Goal: Transaction & Acquisition: Book appointment/travel/reservation

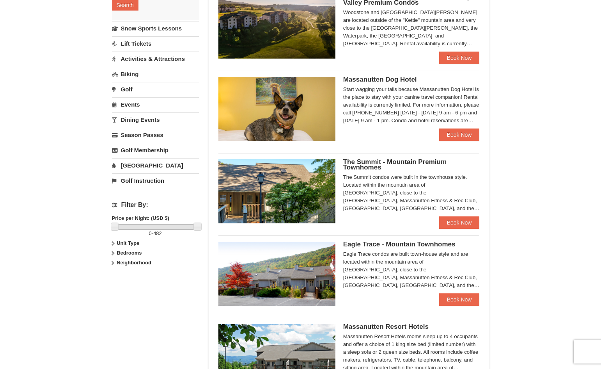
scroll to position [188, 0]
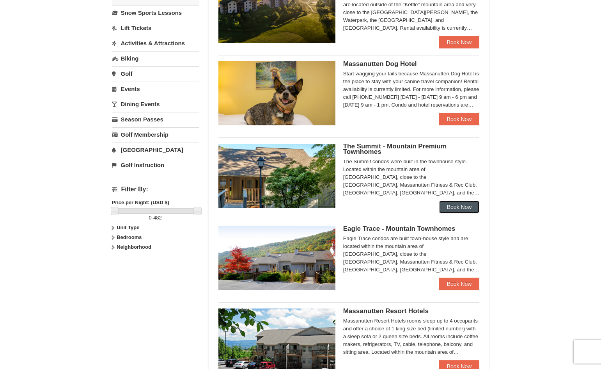
click at [457, 204] on link "Book Now" at bounding box center [459, 207] width 41 height 12
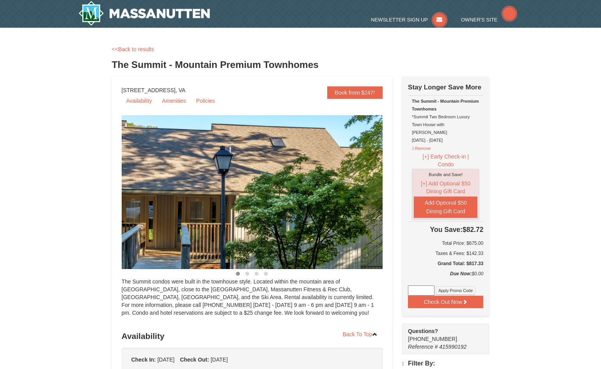
select select "9"
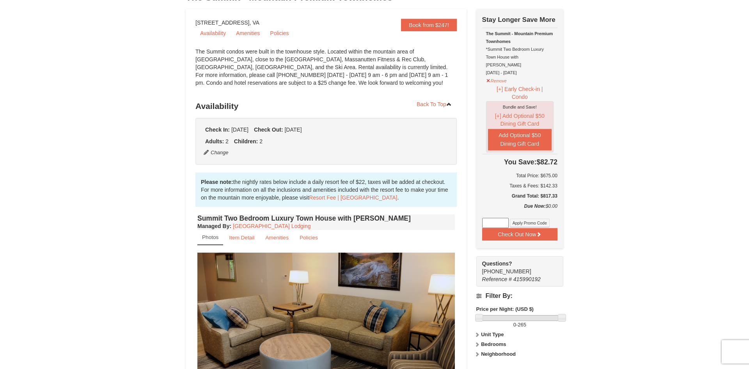
scroll to position [78, 0]
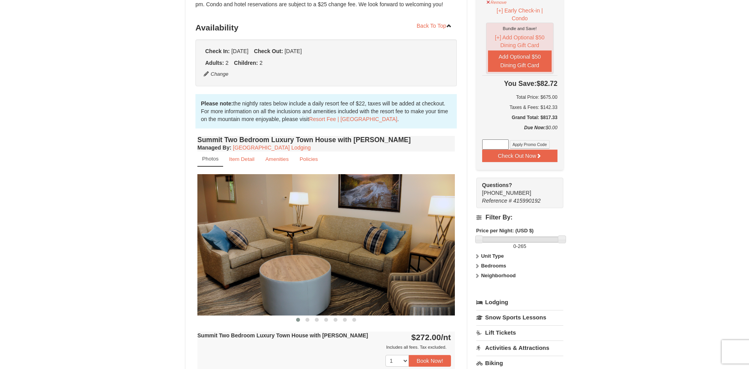
scroll to position [156, 0]
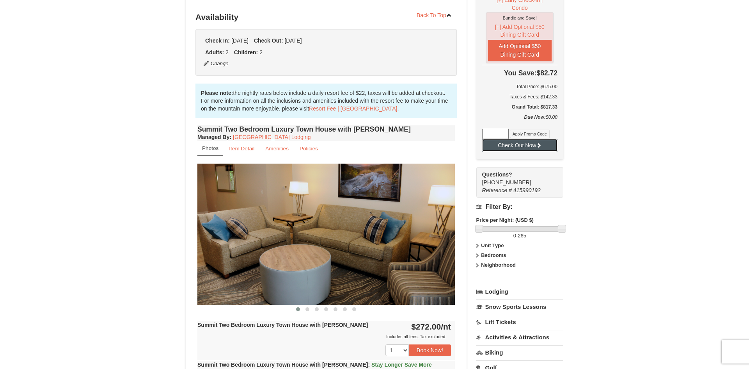
click at [530, 139] on button "Check Out Now" at bounding box center [519, 145] width 75 height 12
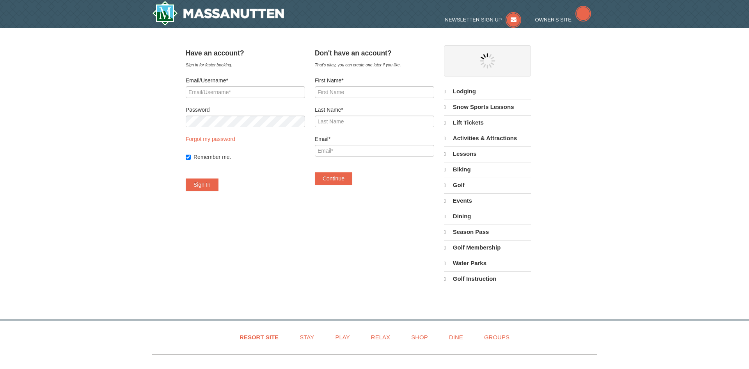
select select "9"
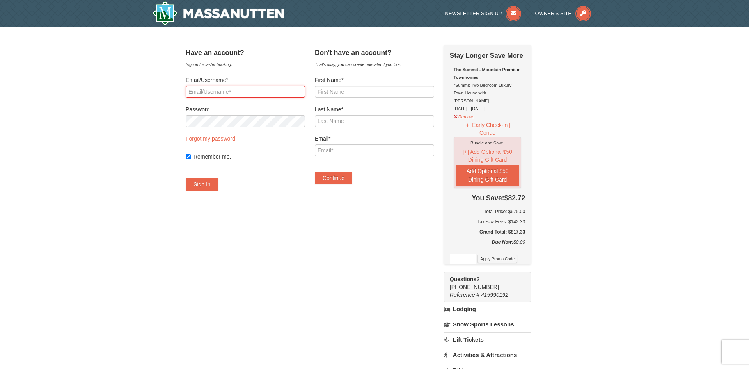
click at [255, 92] on input "Email/Username*" at bounding box center [245, 92] width 119 height 12
type input "s"
type input "bjbkan@yahoo.com"
click at [186, 178] on button "Sign In" at bounding box center [202, 184] width 33 height 12
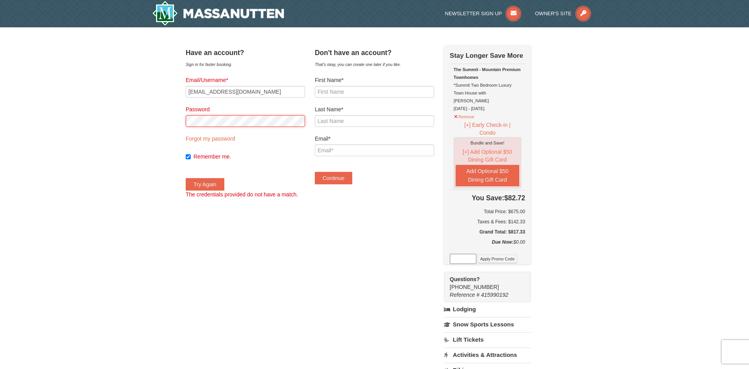
click at [186, 178] on button "Try Again" at bounding box center [205, 184] width 39 height 12
click at [220, 139] on link "Forgot my password" at bounding box center [211, 138] width 50 height 6
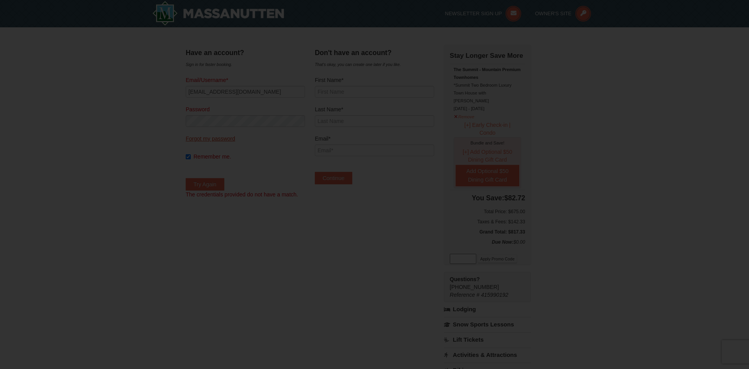
type input "bjbkan@yahoo.com"
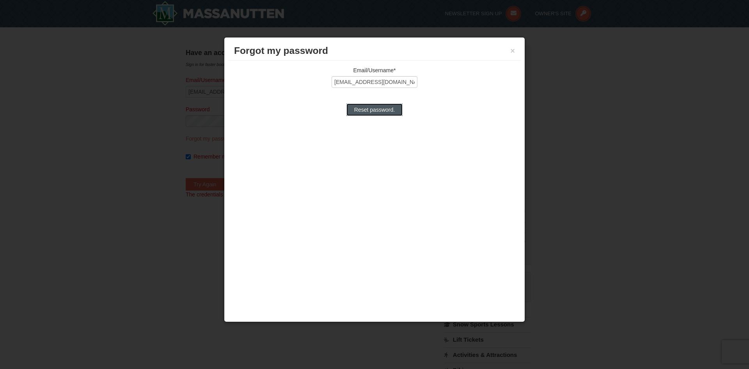
click at [381, 112] on input "Reset password." at bounding box center [374, 109] width 56 height 12
type input "Processing..."
type input "bjbkan@yahoo.com"
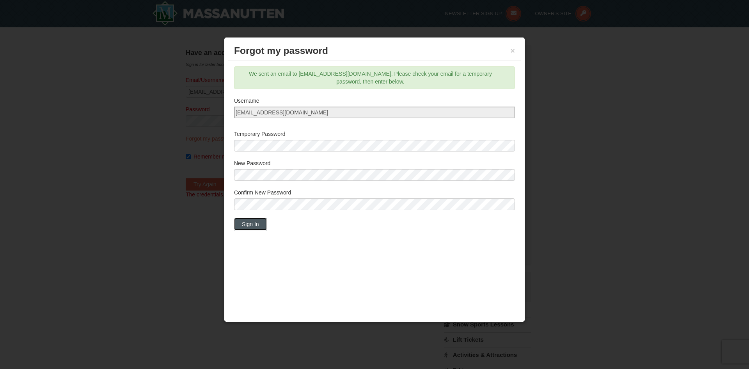
click at [249, 225] on button "Sign In" at bounding box center [250, 224] width 33 height 12
click at [250, 224] on button "Sign In" at bounding box center [250, 224] width 33 height 12
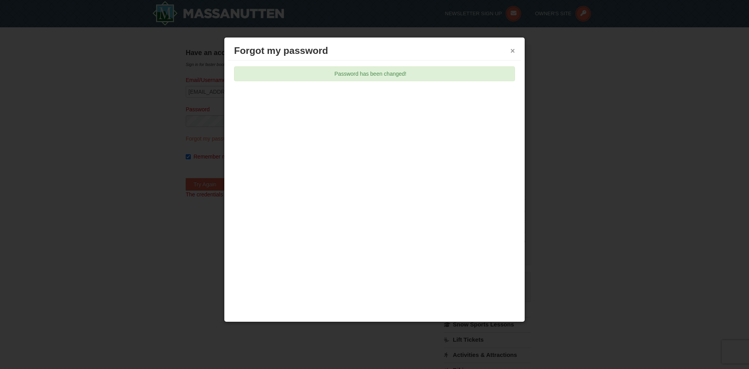
click at [515, 53] on button "×" at bounding box center [512, 51] width 5 height 8
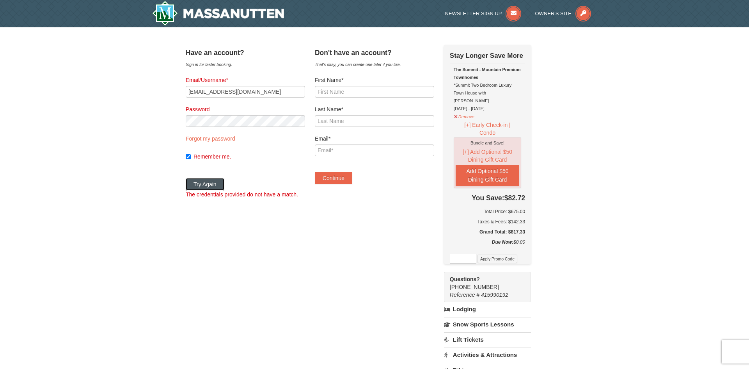
click at [224, 183] on button "Try Again" at bounding box center [205, 184] width 39 height 12
click at [219, 187] on button "Try Again" at bounding box center [205, 184] width 39 height 12
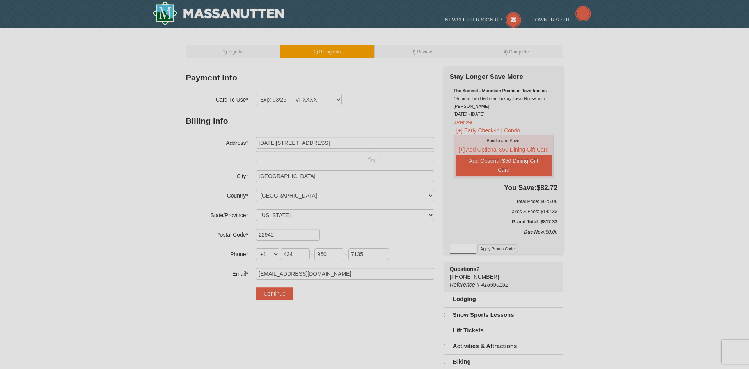
select select "VA"
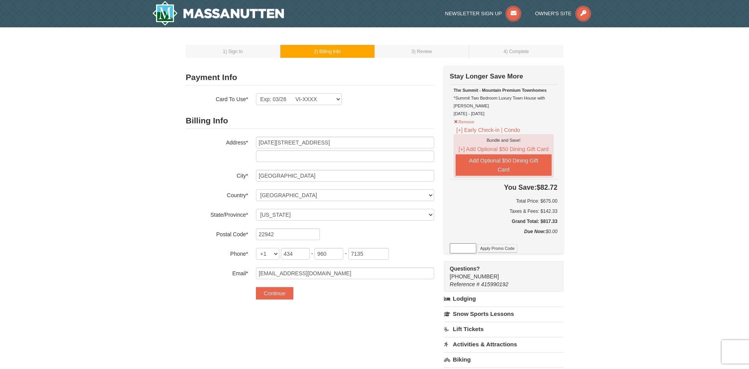
click at [649, 119] on div "1 ) Sign In 2 ) Billing Info 3 ) Review ) Complete ×" at bounding box center [374, 262] width 749 height 471
click at [333, 104] on select "Exp: 03/26 VI-XXXX New Card" at bounding box center [299, 99] width 86 height 12
click at [335, 101] on select "Exp: 03/26 VI-XXXX New Card" at bounding box center [299, 99] width 86 height 12
click at [395, 99] on div "Exp: 03/26 VI-XXXX New Card Are you sure you want to remove this card? No Yes" at bounding box center [345, 99] width 178 height 12
click at [334, 100] on select "Exp: 03/26 VI-XXXX New Card" at bounding box center [299, 99] width 86 height 12
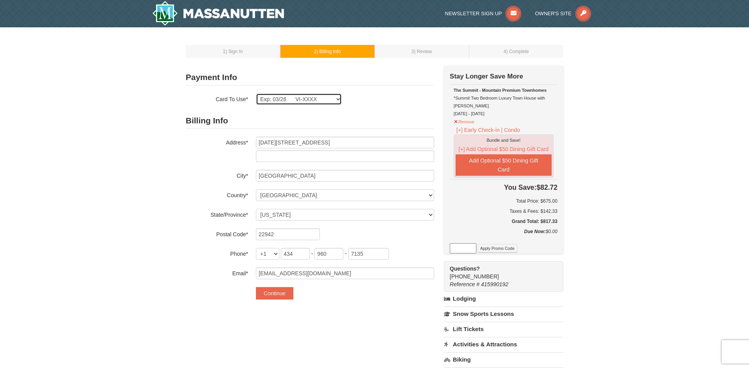
click at [256, 93] on select "Exp: 03/26 VI-XXXX New Card" at bounding box center [299, 99] width 86 height 12
click at [384, 100] on div "Exp: 03/26 VI-XXXX New Card Are you sure you want to remove this card? No Yes" at bounding box center [345, 99] width 178 height 12
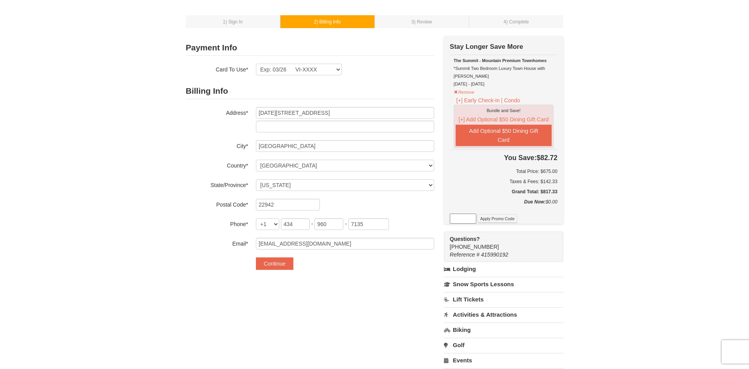
scroll to position [31, 0]
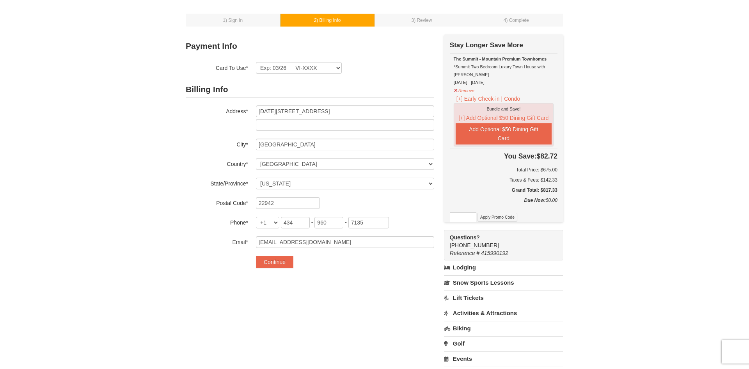
click at [662, 251] on div "1 ) Sign In 2 ) Billing Info 3 ) Review ) Complete ×" at bounding box center [374, 231] width 749 height 471
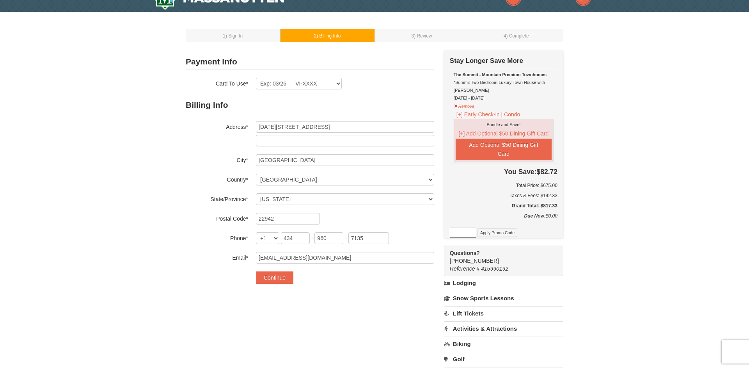
scroll to position [0, 0]
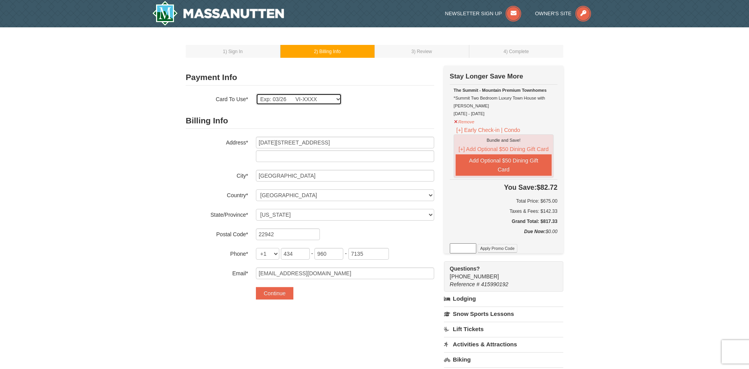
click at [285, 99] on select "Exp: 03/26 VI-XXXX New Card" at bounding box center [299, 99] width 86 height 12
select select
click at [256, 93] on select "Exp: 03/26 VI-XXXX New Card" at bounding box center [299, 99] width 86 height 12
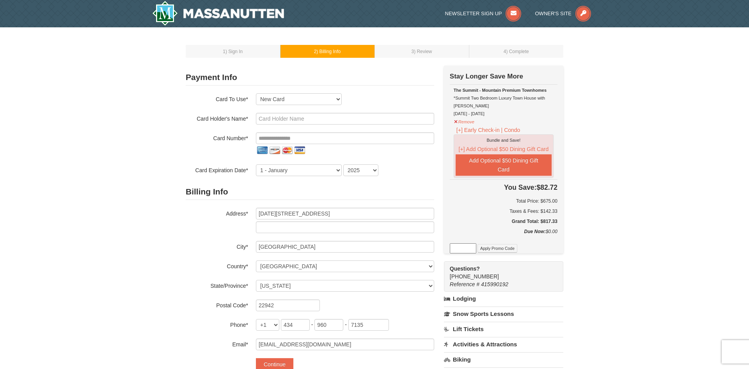
click at [375, 106] on div "Card To Use* Exp: 03/26 VI-XXXX New Card Are you sure you want to remove this c…" at bounding box center [310, 134] width 249 height 83
click at [364, 117] on input "text" at bounding box center [345, 119] width 178 height 12
type input "Brandob"
type input "Brandon Berriman"
type input "**********"
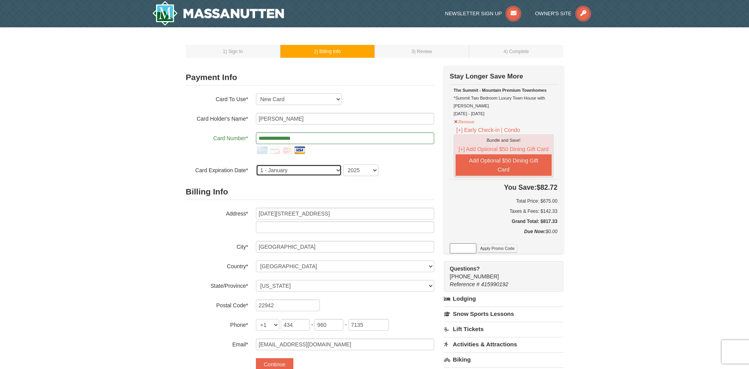
click at [315, 172] on select "1 - January 2 - February 3 - March 4 - April 5 - May 6 - June 7 - July 8 - Augu…" at bounding box center [299, 170] width 86 height 12
select select "10"
click at [256, 164] on select "1 - January 2 - February 3 - March 4 - April 5 - May 6 - June 7 - July 8 - Augu…" at bounding box center [299, 170] width 86 height 12
click at [374, 171] on select "2025 2026 2027 2028 2029 2030 2031 2032 2033 2034" at bounding box center [360, 170] width 35 height 12
select select "2028"
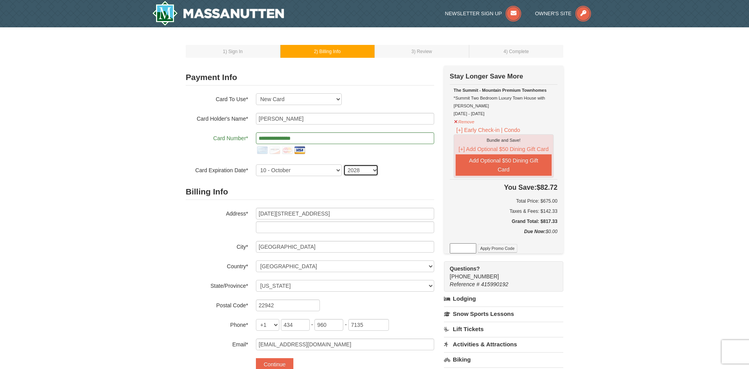
click at [343, 164] on select "2025 2026 2027 2028 2029 2030 2031 2032 2033 2034" at bounding box center [360, 170] width 35 height 12
click at [405, 186] on h2 "Billing Info" at bounding box center [310, 192] width 249 height 16
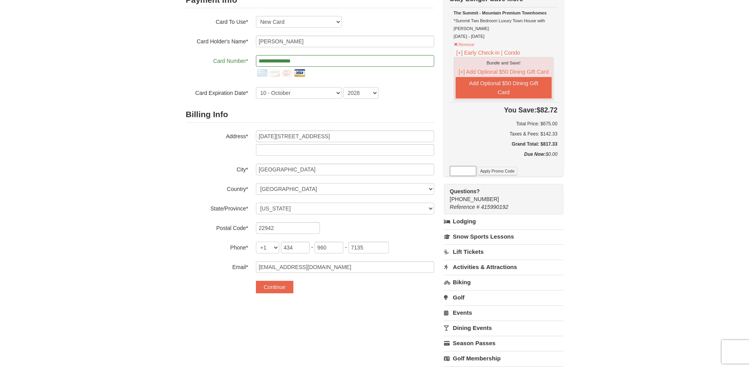
scroll to position [94, 0]
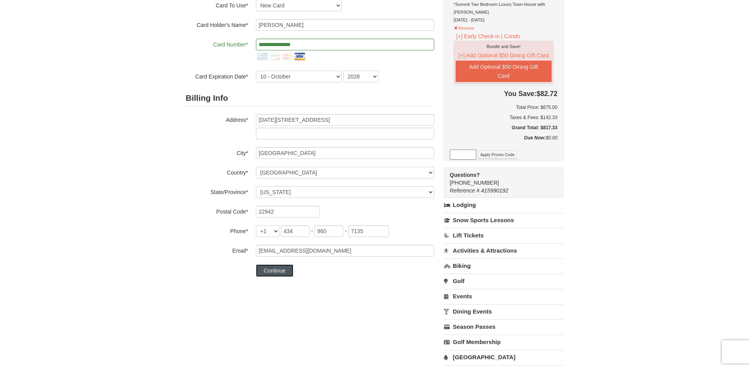
click at [274, 275] on button "Continue" at bounding box center [274, 270] width 37 height 12
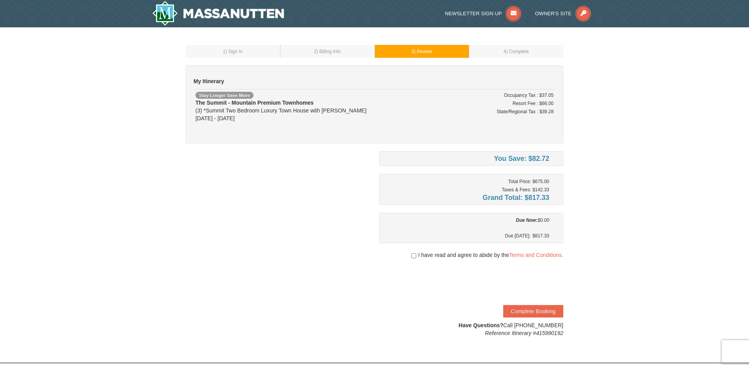
click at [632, 209] on div "1 ) Sign In 2 ) Billing Info 3 ) Review ) Complete ×" at bounding box center [374, 190] width 749 height 327
click at [411, 258] on input "checkbox" at bounding box center [413, 255] width 5 height 6
checkbox input "true"
click at [536, 309] on button "Complete Booking" at bounding box center [533, 311] width 60 height 12
